Goal: Task Accomplishment & Management: Complete application form

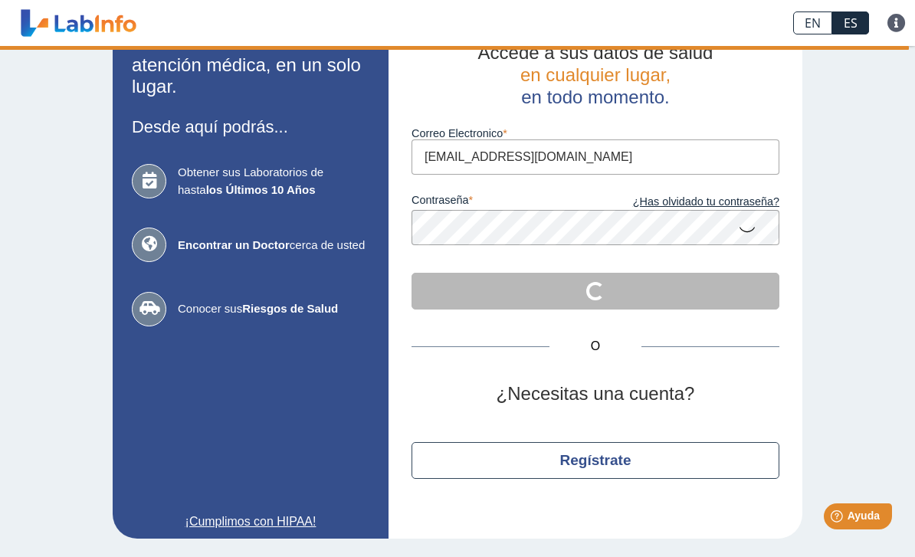
scroll to position [41, 0]
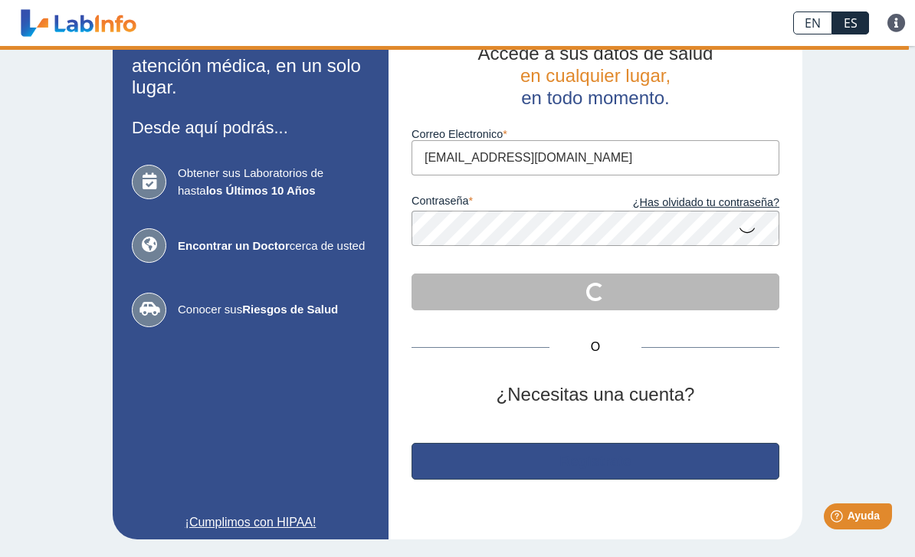
click at [640, 453] on button "Regístrate" at bounding box center [596, 461] width 368 height 37
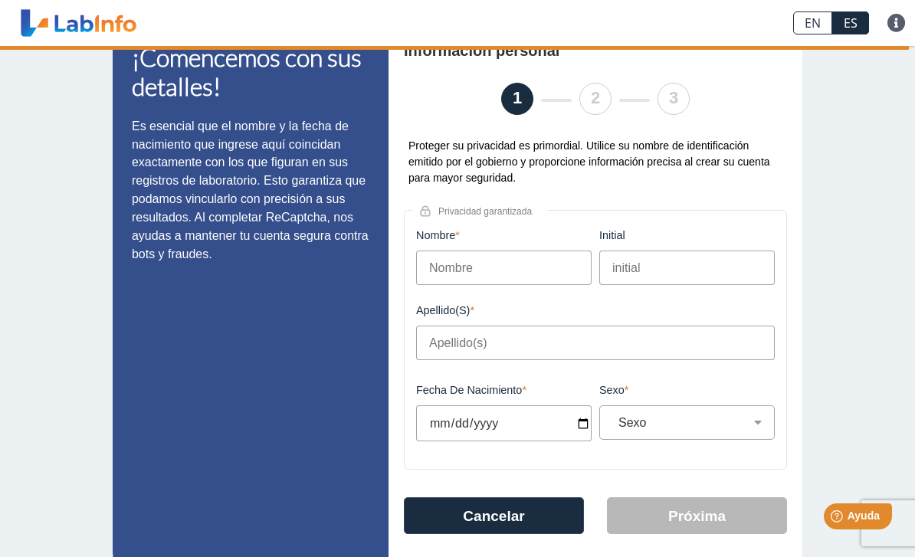
click at [543, 269] on input "Nombre" at bounding box center [504, 268] width 176 height 34
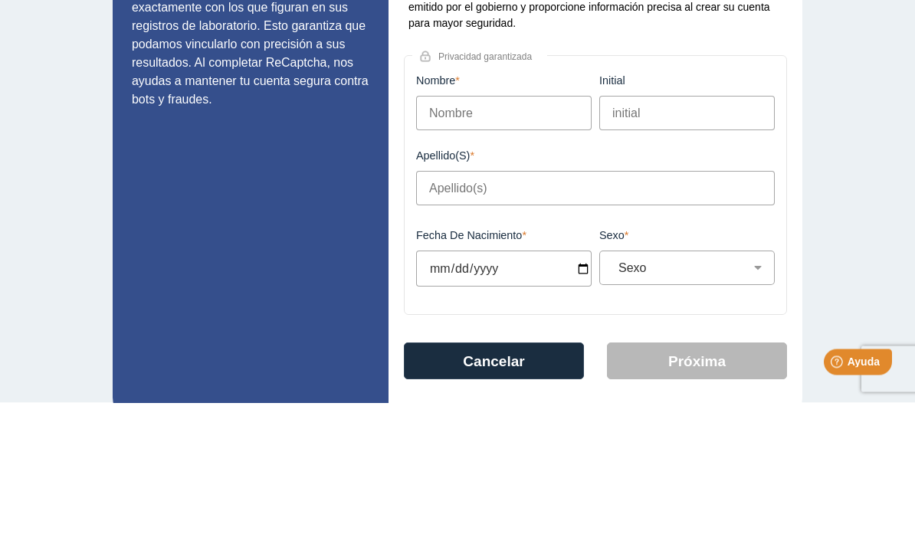
type input "[PERSON_NAME]"
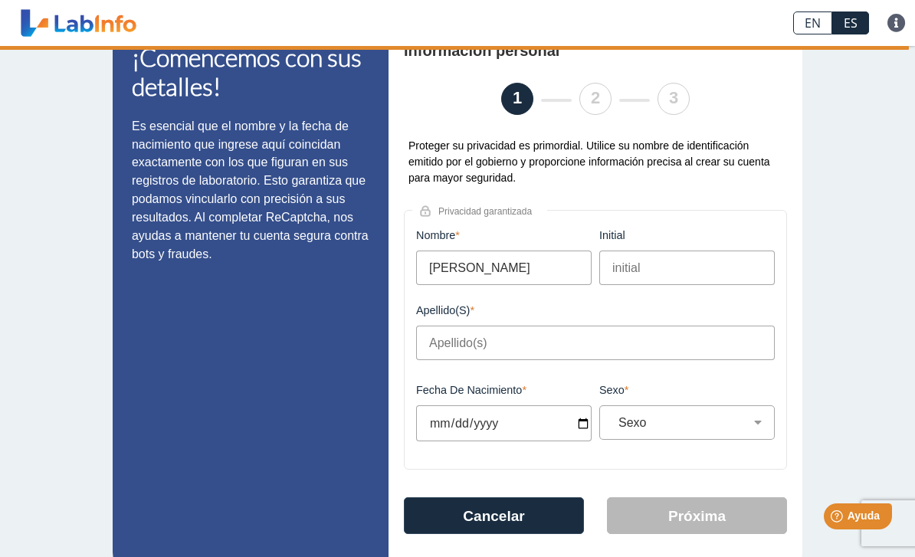
click at [649, 275] on input "initial" at bounding box center [687, 268] width 176 height 34
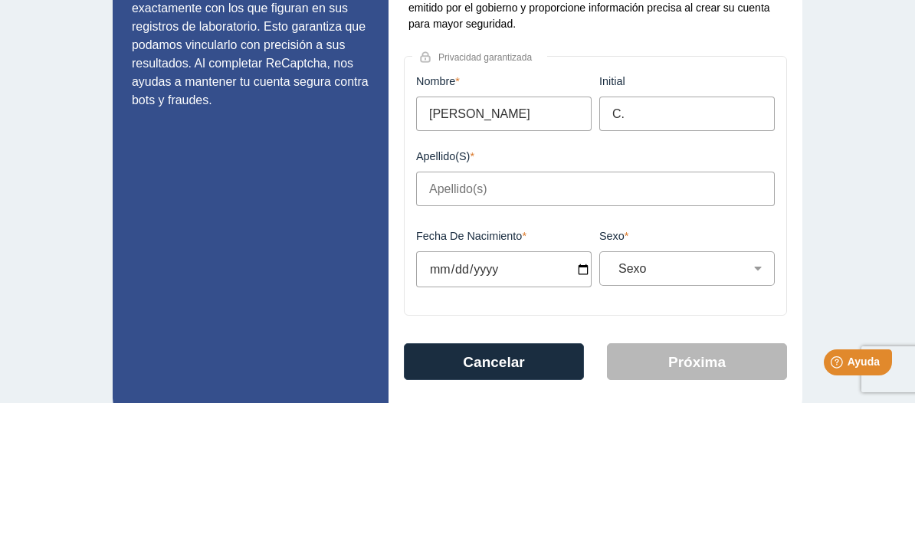
type input "C."
click at [524, 326] on input "Apellido(s)" at bounding box center [595, 343] width 359 height 34
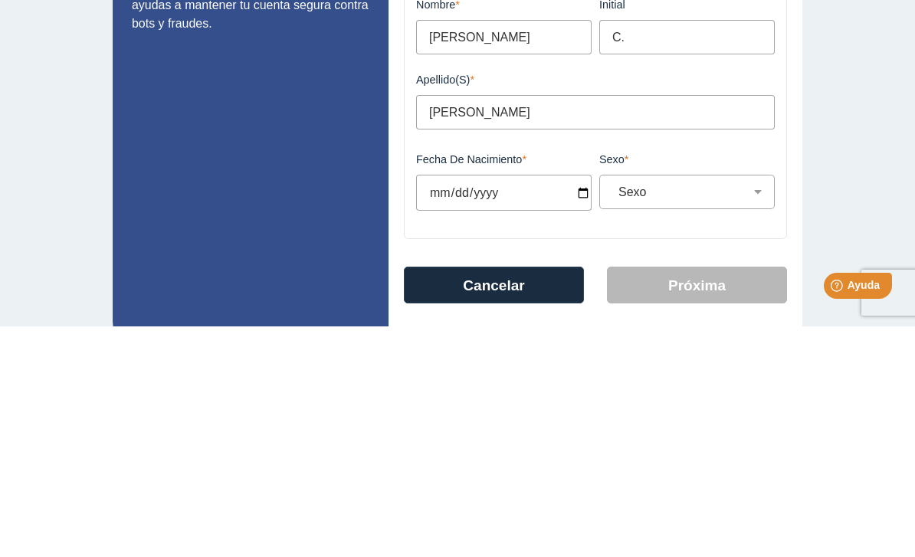
type input "[PERSON_NAME]"
click at [517, 406] on input "Fecha de Nacimiento" at bounding box center [504, 424] width 176 height 36
type input "[DATE]"
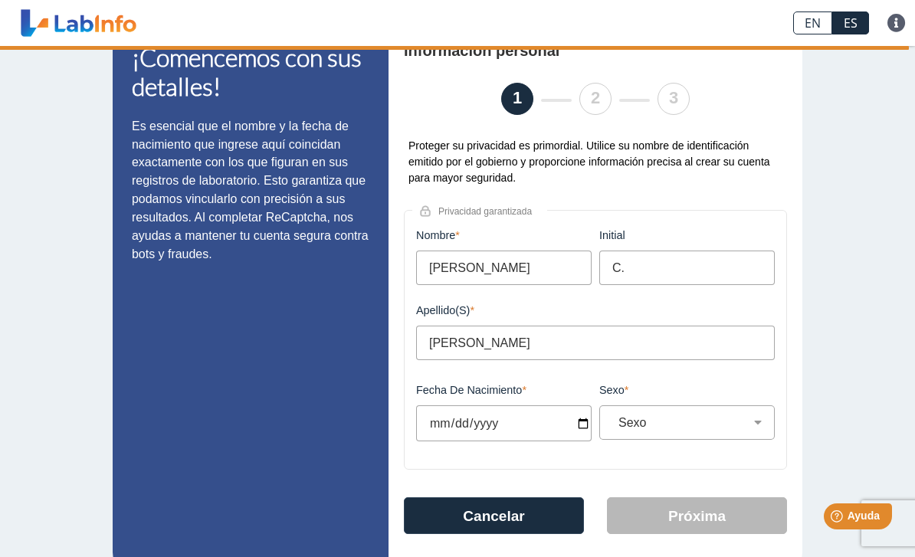
select select
click at [534, 429] on input "[DATE]" at bounding box center [504, 424] width 176 height 36
click at [500, 429] on input "[DATE]" at bounding box center [504, 424] width 176 height 36
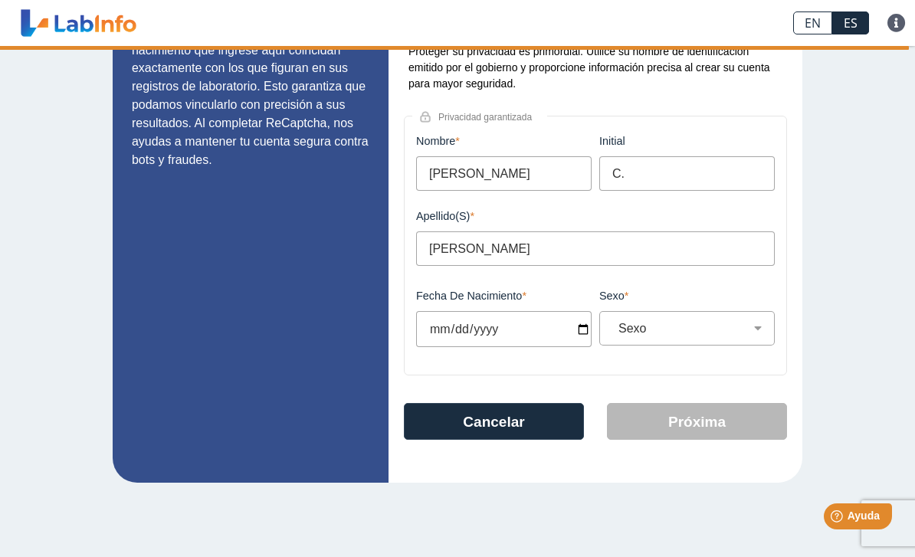
scroll to position [140, 0]
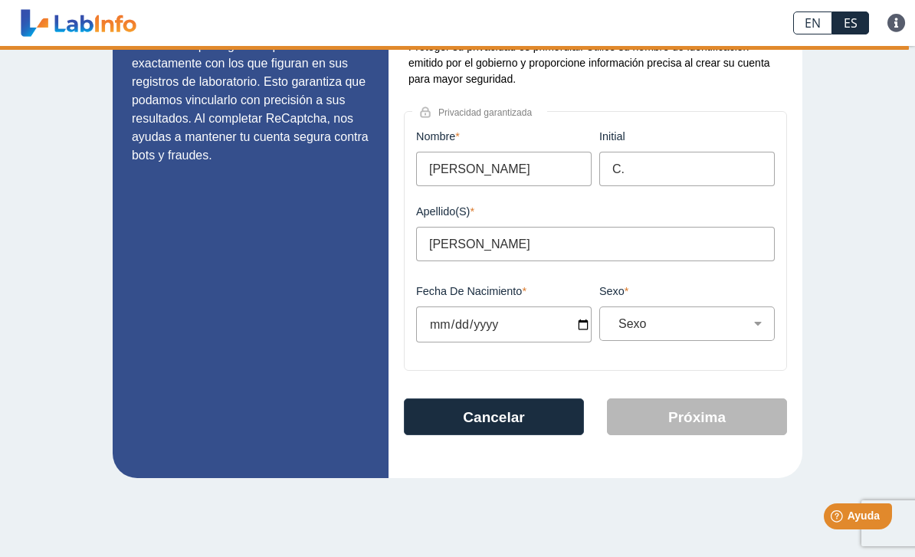
click at [499, 326] on input "[DATE]" at bounding box center [504, 325] width 176 height 36
type input "[DATE]"
click at [710, 323] on select "Sexo Masculino Femenino" at bounding box center [694, 324] width 162 height 15
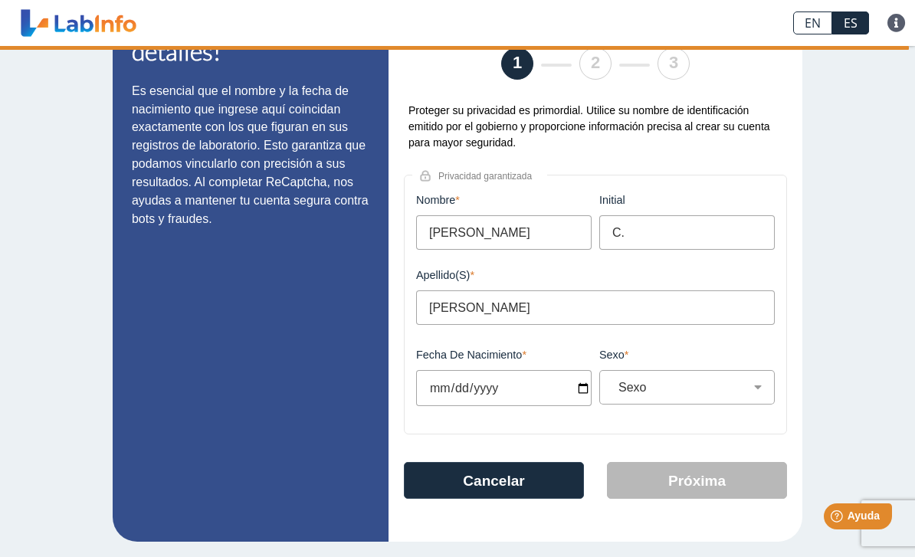
scroll to position [79, 0]
select select "F"
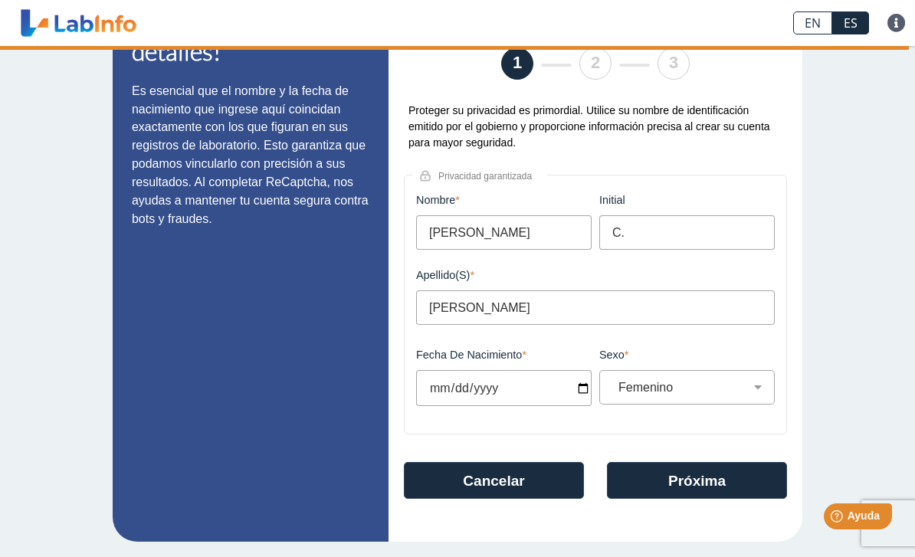
click at [709, 486] on button "Próxima" at bounding box center [697, 480] width 180 height 37
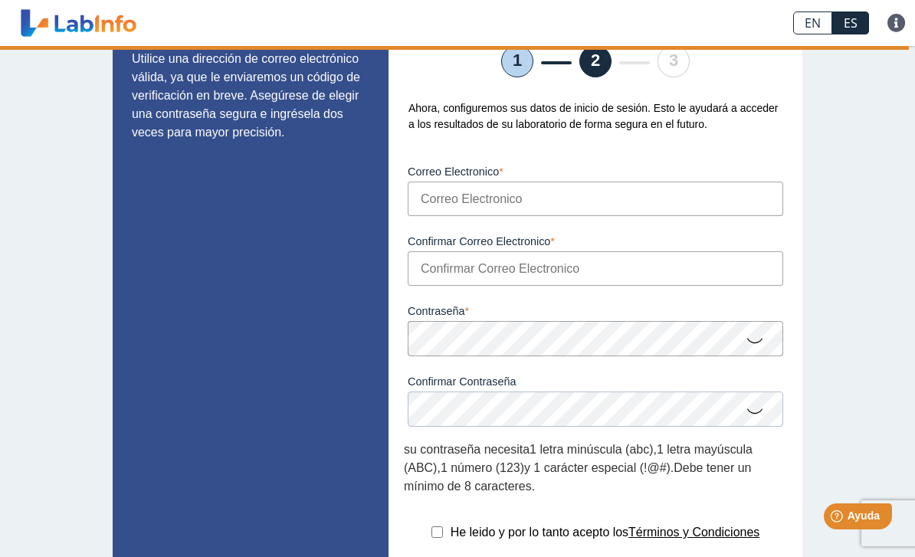
click at [611, 195] on input "Correo Electronico" at bounding box center [596, 199] width 376 height 34
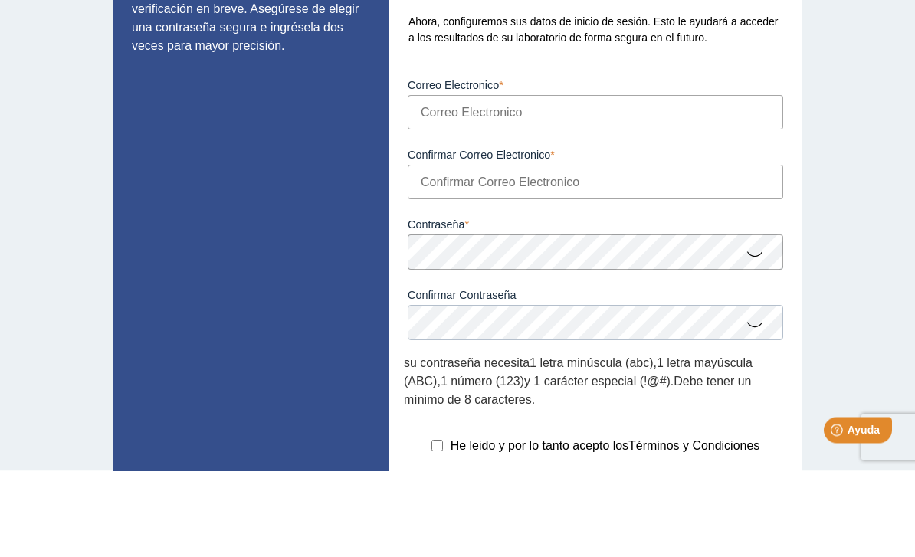
type input "[EMAIL_ADDRESS][DOMAIN_NAME]"
click at [655, 251] on input "Confirmar Correo Electronico" at bounding box center [596, 268] width 376 height 34
type input "[EMAIL_ADDRESS][DOMAIN_NAME]"
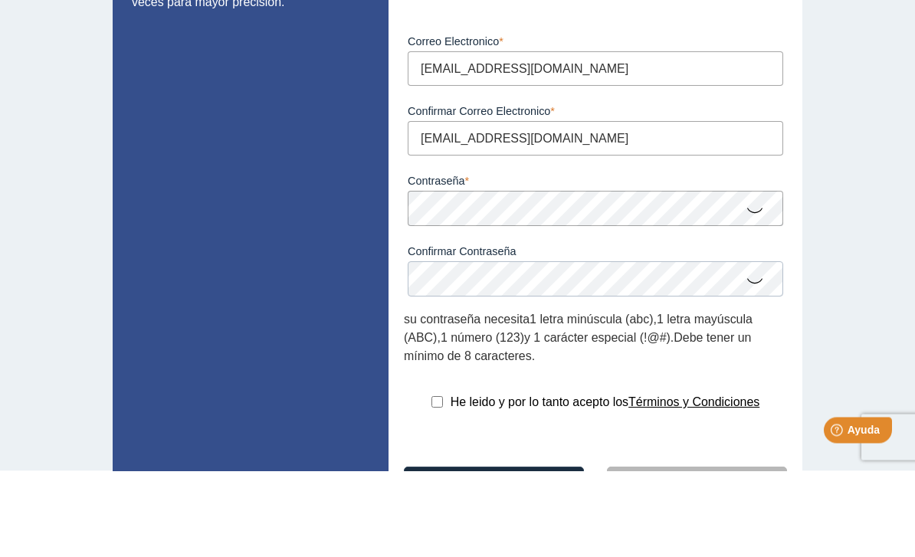
scroll to position [128, 0]
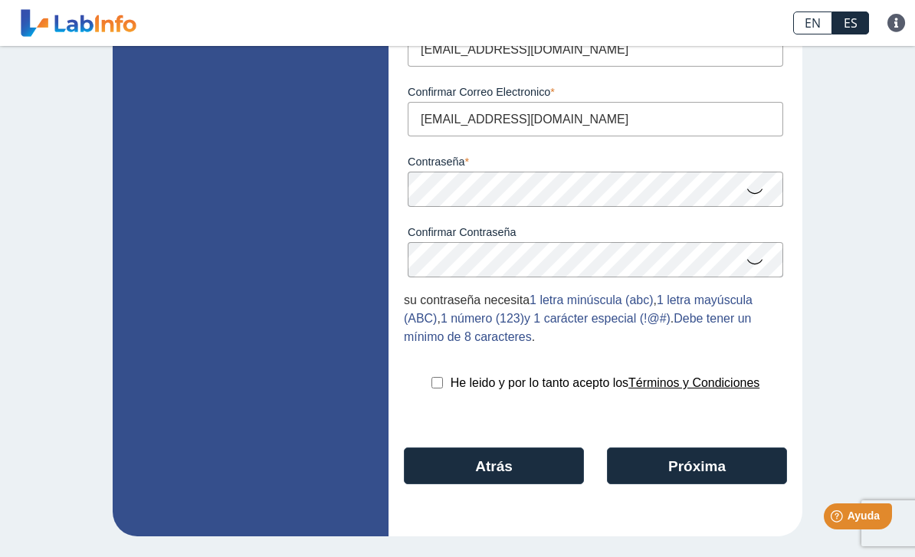
click at [432, 389] on input "checkbox" at bounding box center [437, 382] width 11 height 11
checkbox input "true"
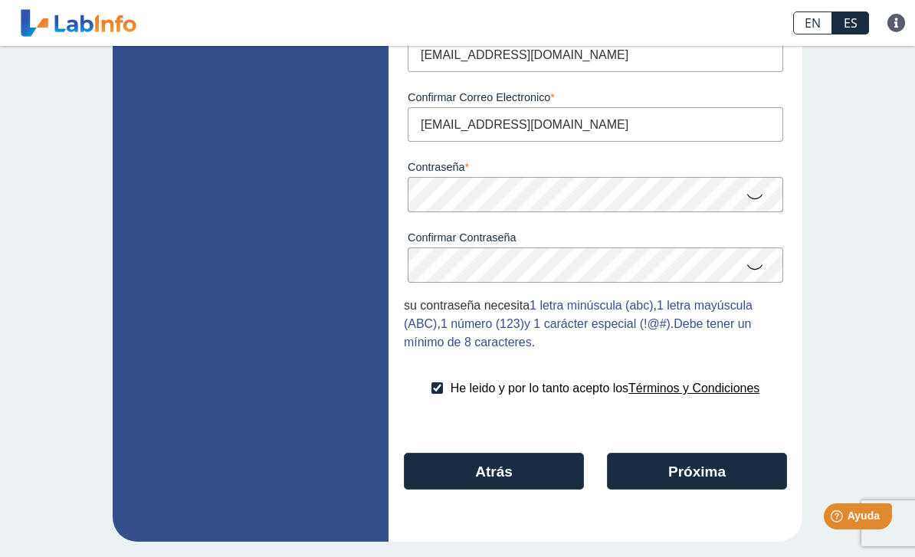
click at [700, 461] on button "Próxima" at bounding box center [697, 471] width 180 height 37
click at [681, 483] on button "Next" at bounding box center [697, 471] width 180 height 37
click at [675, 479] on button "Next" at bounding box center [697, 471] width 180 height 37
click at [714, 467] on button "Next" at bounding box center [697, 471] width 180 height 37
click at [705, 472] on button "Next" at bounding box center [697, 471] width 180 height 37
